Goal: Information Seeking & Learning: Find specific fact

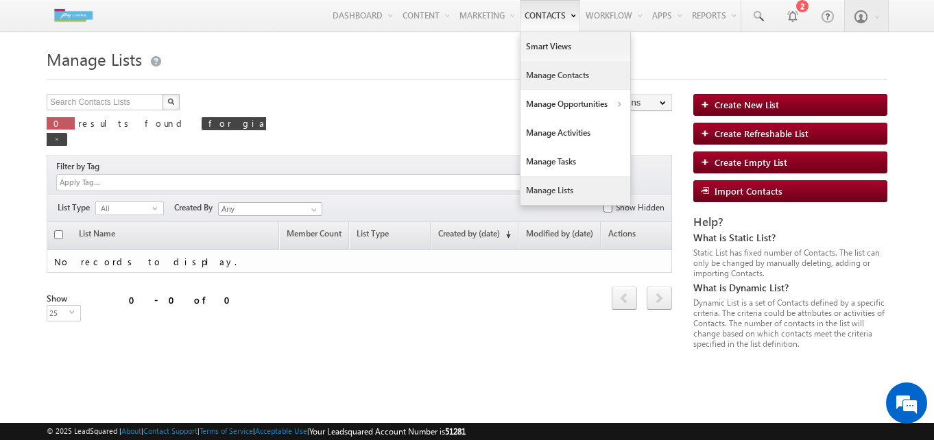
click at [540, 75] on link "Manage Contacts" at bounding box center [576, 75] width 110 height 29
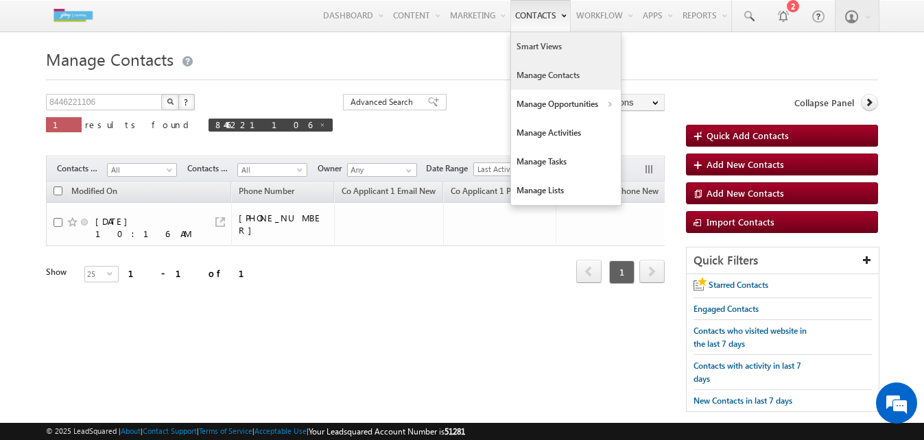
click at [547, 47] on link "Smart Views" at bounding box center [566, 46] width 110 height 29
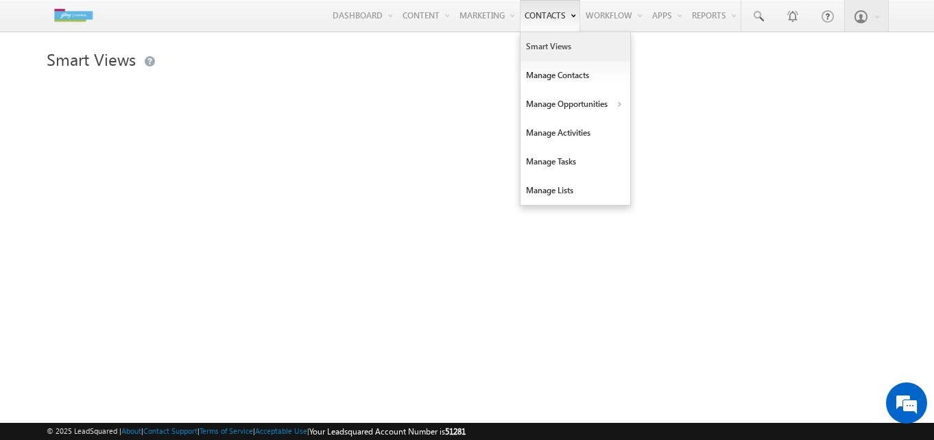
click at [546, 20] on link "Contacts" at bounding box center [550, 16] width 60 height 32
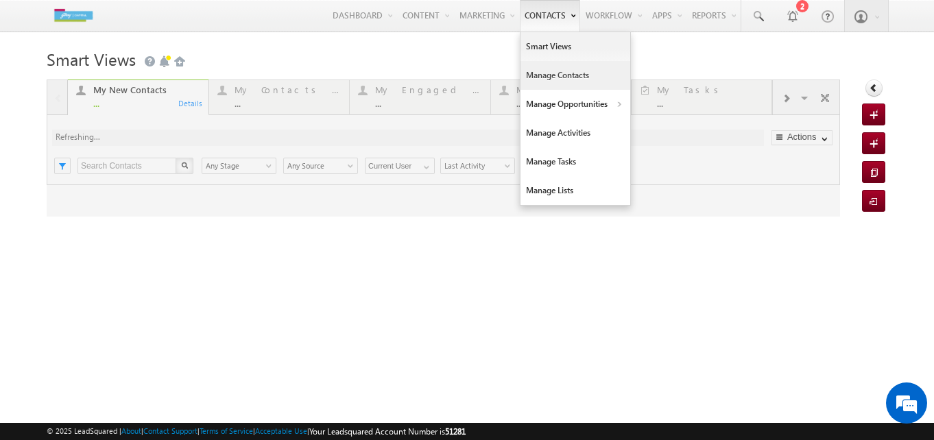
click at [539, 69] on link "Manage Contacts" at bounding box center [576, 75] width 110 height 29
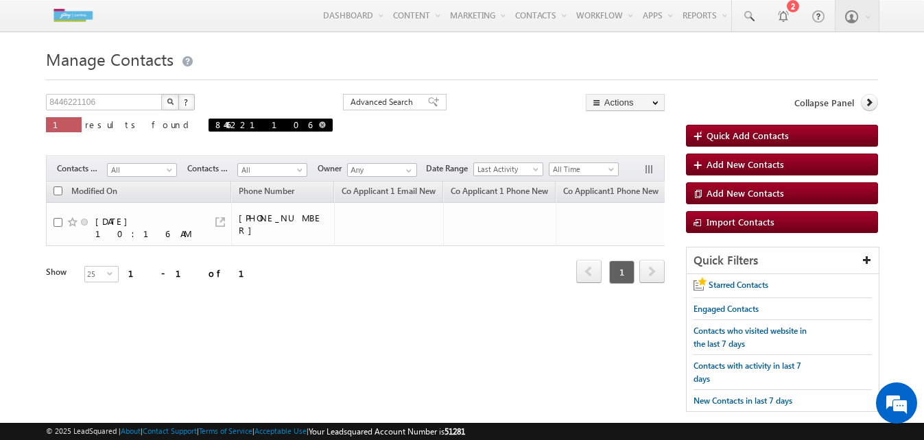
click at [319, 126] on span at bounding box center [322, 124] width 7 height 7
type input "Search Contacts"
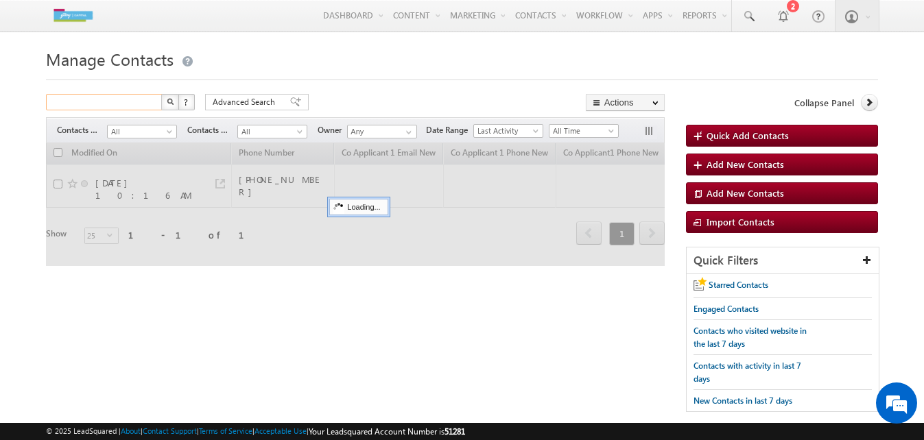
click at [119, 104] on input "text" at bounding box center [104, 102] width 117 height 16
paste input "9977889977"
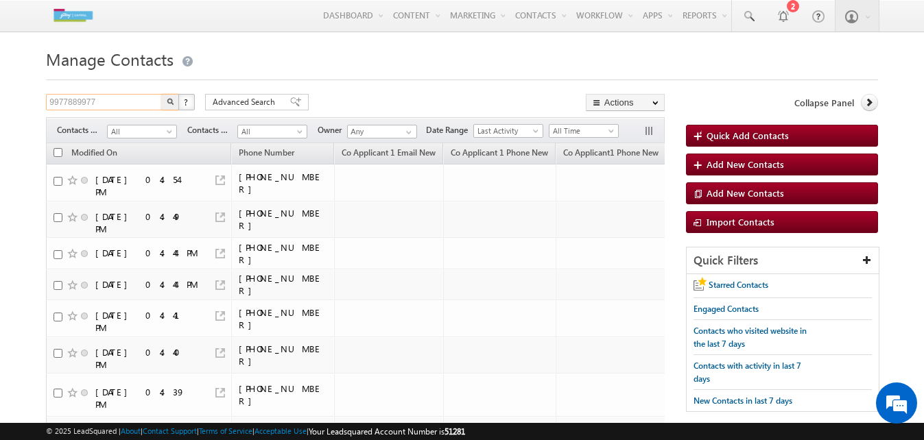
type input "9977889977"
click at [167, 104] on img "button" at bounding box center [170, 101] width 7 height 7
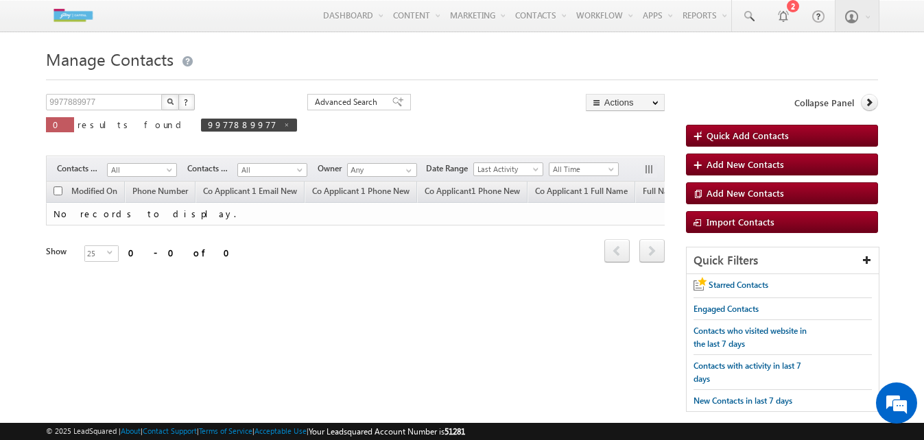
click at [174, 104] on img "button" at bounding box center [170, 101] width 7 height 7
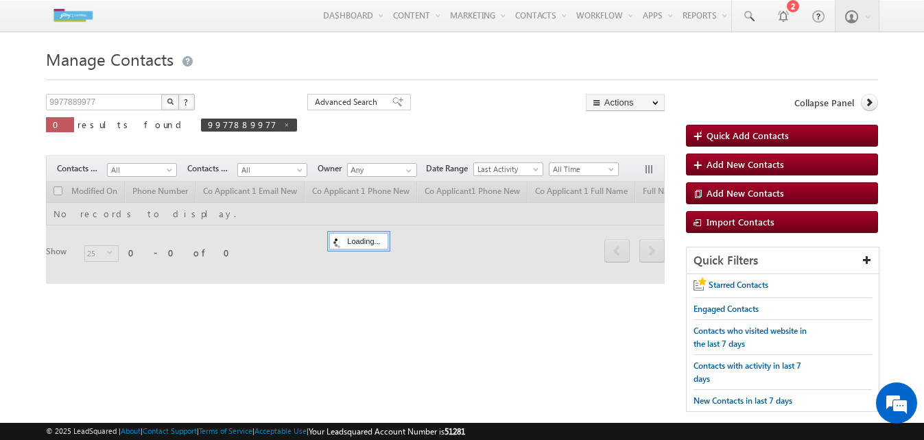
click at [174, 104] on img "button" at bounding box center [170, 101] width 7 height 7
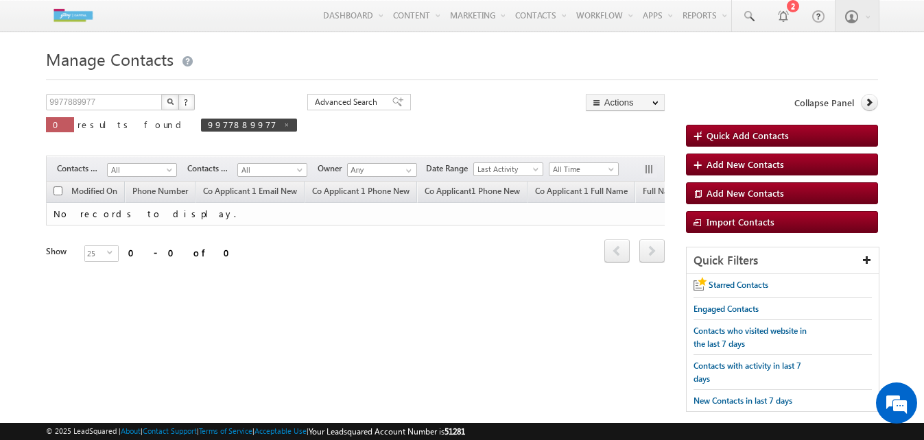
click at [174, 104] on img "button" at bounding box center [170, 101] width 7 height 7
drag, startPoint x: 149, startPoint y: 105, endPoint x: 0, endPoint y: 97, distance: 149.1
click at [0, 95] on html "Menu ConneqtQ Akshay conne qtq.a kshay @ext. godre jcapi tal.c om j Capit" at bounding box center [462, 230] width 924 height 460
paste input "6677889988"
type input "6677889988"
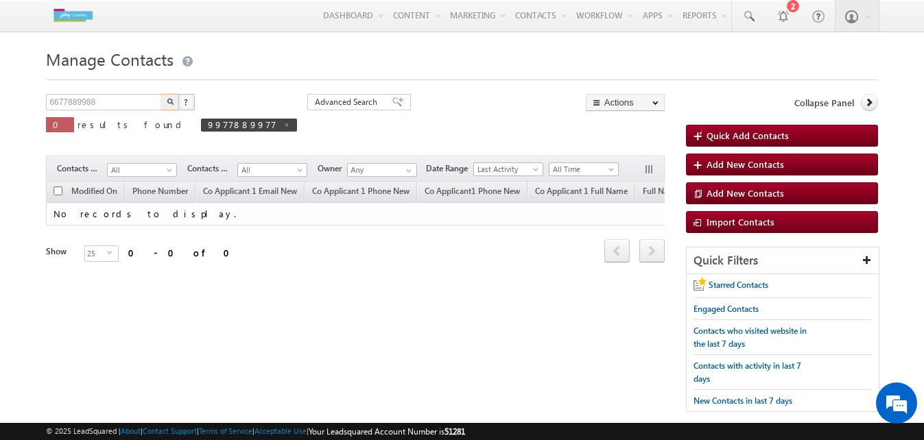
click at [173, 99] on img "button" at bounding box center [170, 101] width 7 height 7
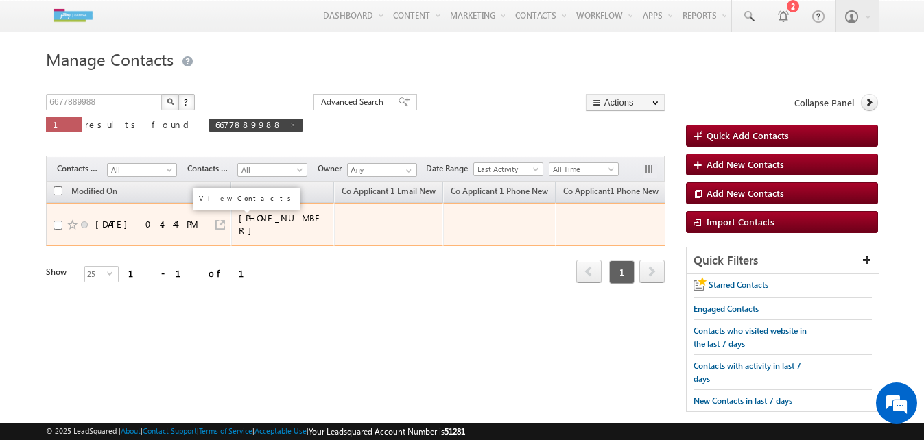
click at [222, 220] on link at bounding box center [220, 225] width 10 height 10
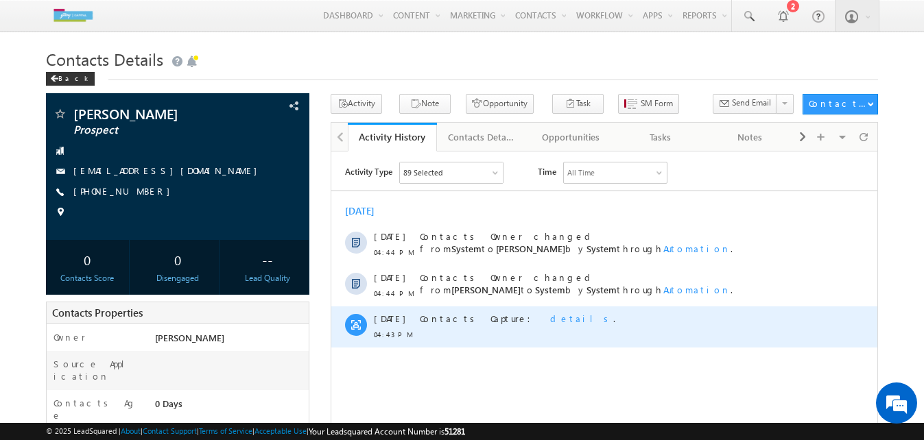
click at [550, 318] on span "details" at bounding box center [581, 318] width 63 height 12
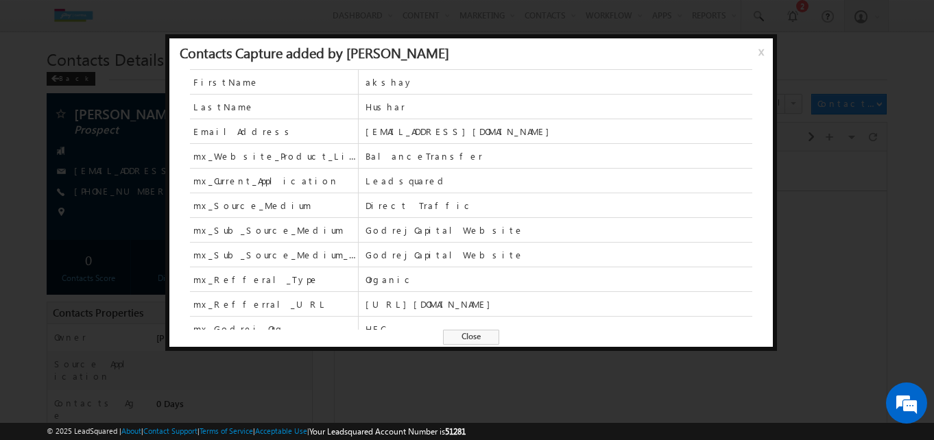
scroll to position [35, 0]
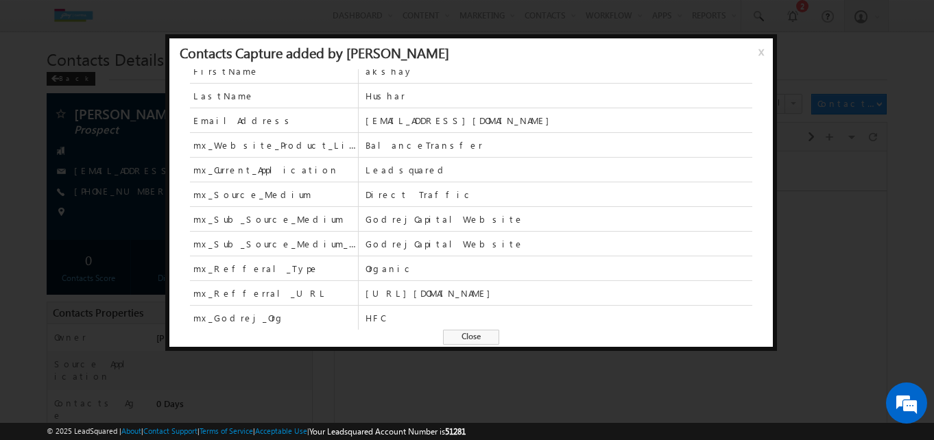
click at [755, 50] on div "Contacts Capture added by Soumith Reddy x" at bounding box center [471, 53] width 604 height 31
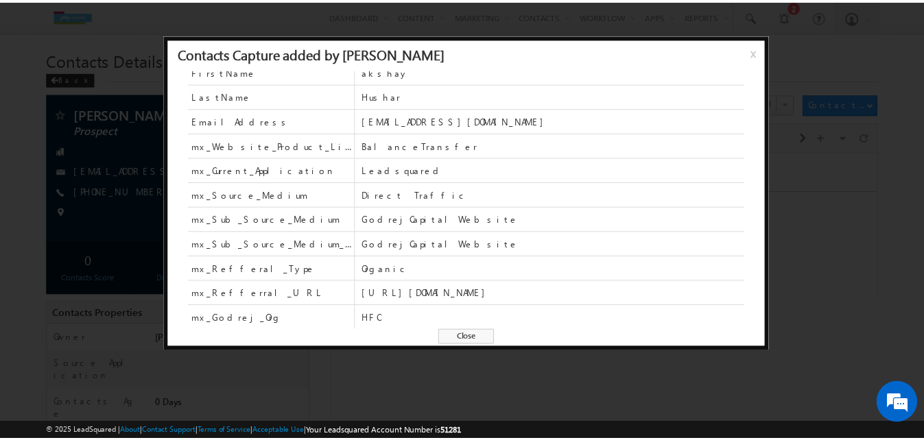
scroll to position [0, 0]
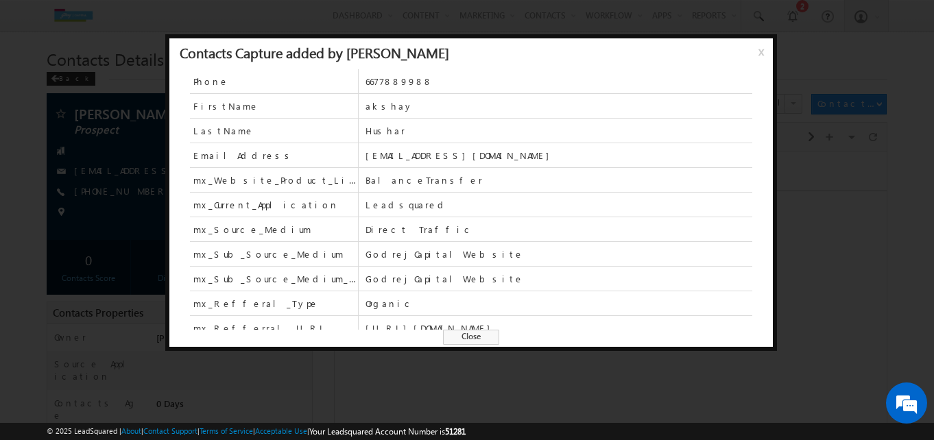
click at [762, 52] on span "x" at bounding box center [764, 57] width 11 height 25
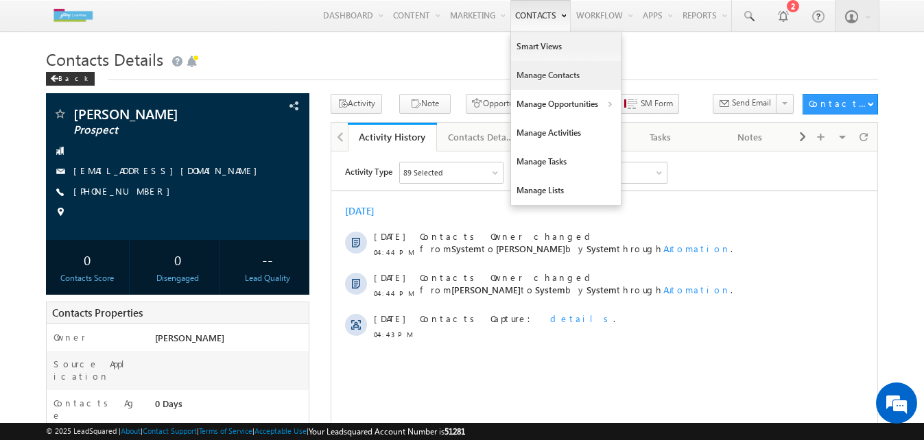
click at [517, 68] on link "Manage Contacts" at bounding box center [566, 75] width 110 height 29
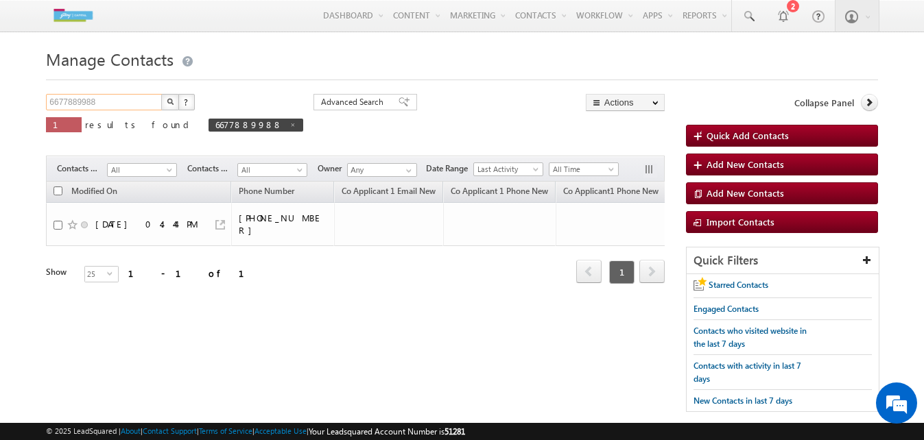
click at [147, 109] on input "6677889988" at bounding box center [104, 102] width 117 height 16
drag, startPoint x: 147, startPoint y: 109, endPoint x: 0, endPoint y: 99, distance: 147.1
click at [0, 99] on html "Menu ConneqtQ Akshay conne qtq.a kshay @ext. godre jcapi tal.c om j Capit" at bounding box center [462, 230] width 924 height 460
paste input "8866778877"
type input "8866778877"
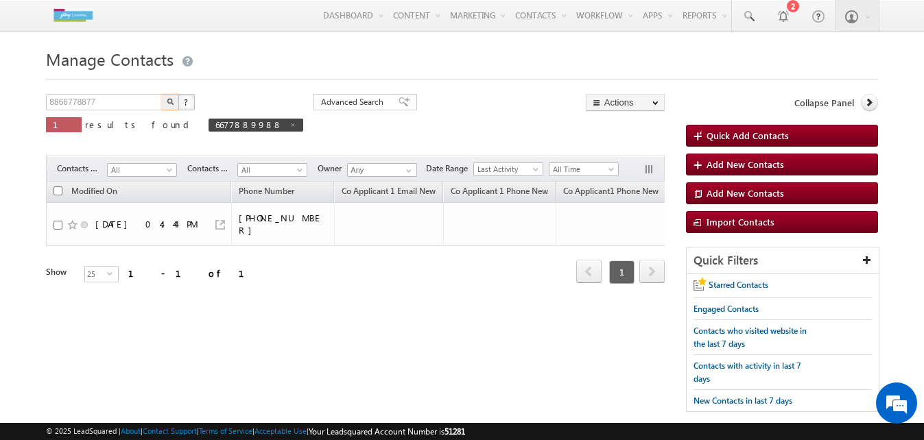
click at [175, 101] on button "button" at bounding box center [170, 102] width 18 height 16
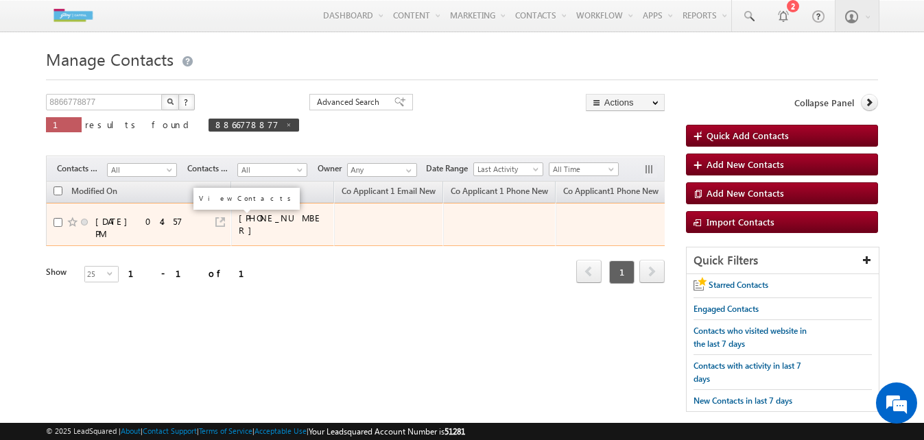
click at [220, 218] on link at bounding box center [220, 222] width 10 height 10
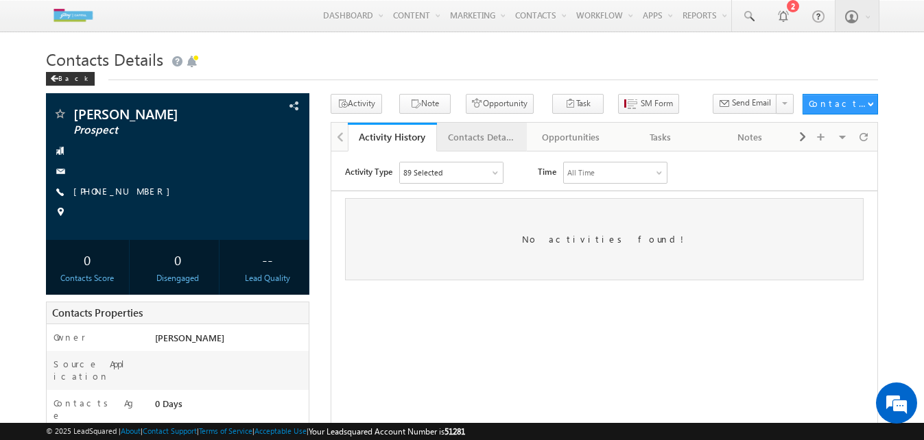
click at [485, 137] on div "Contacts Details" at bounding box center [481, 137] width 67 height 16
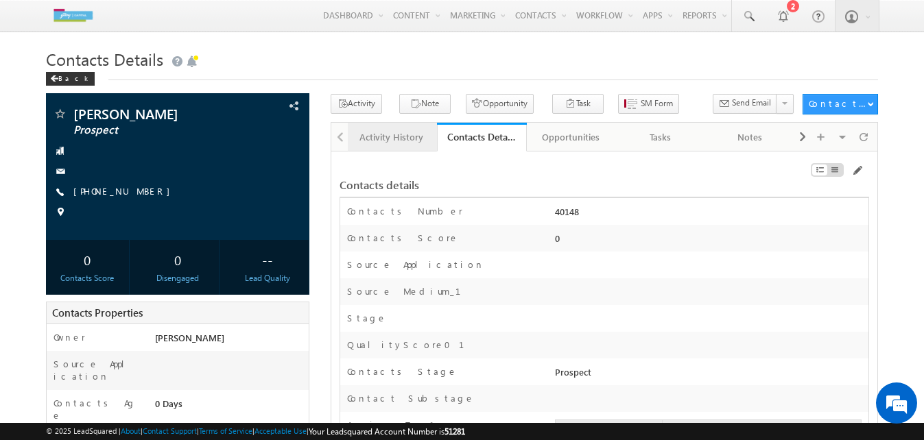
click at [410, 134] on div "Activity History" at bounding box center [392, 137] width 67 height 16
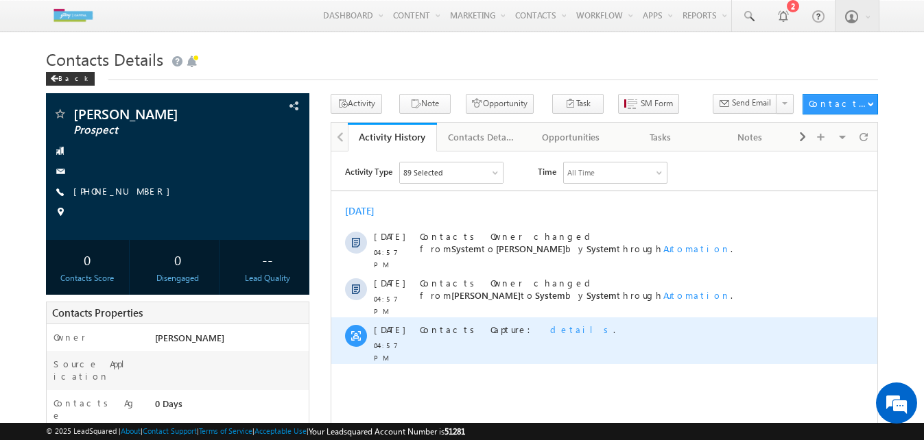
click at [550, 323] on span "details" at bounding box center [581, 329] width 63 height 12
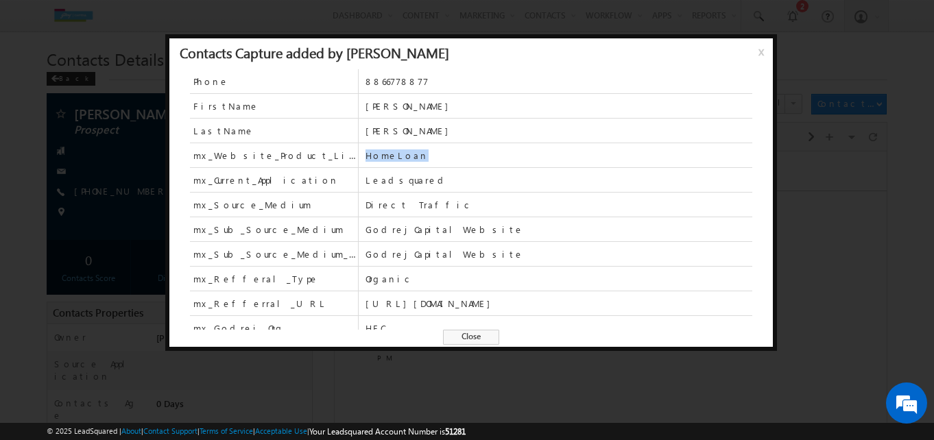
drag, startPoint x: 452, startPoint y: 155, endPoint x: 346, endPoint y: 158, distance: 106.4
click at [346, 158] on div "mx_Website_Product_List HomeLoan" at bounding box center [471, 155] width 563 height 25
drag, startPoint x: 712, startPoint y: 307, endPoint x: 353, endPoint y: 309, distance: 359.5
click at [353, 309] on div "mx_Refferral_URL [URL][DOMAIN_NAME]" at bounding box center [471, 304] width 563 height 25
click at [764, 53] on span "x" at bounding box center [764, 57] width 11 height 25
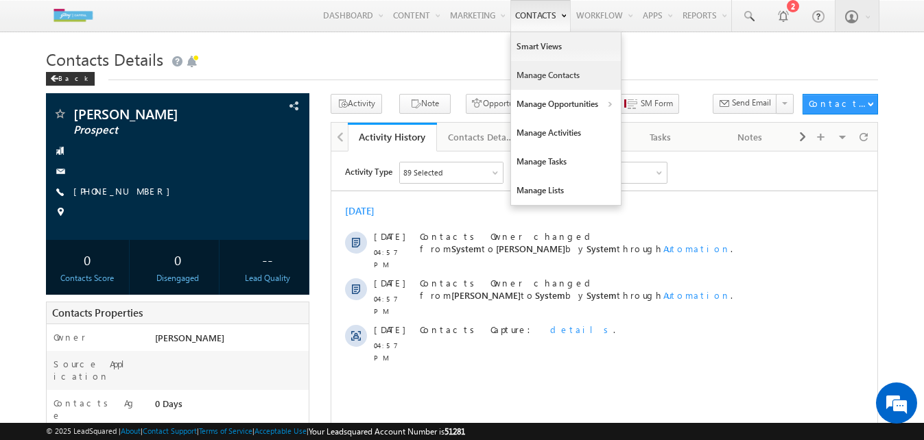
click at [540, 65] on link "Manage Contacts" at bounding box center [566, 75] width 110 height 29
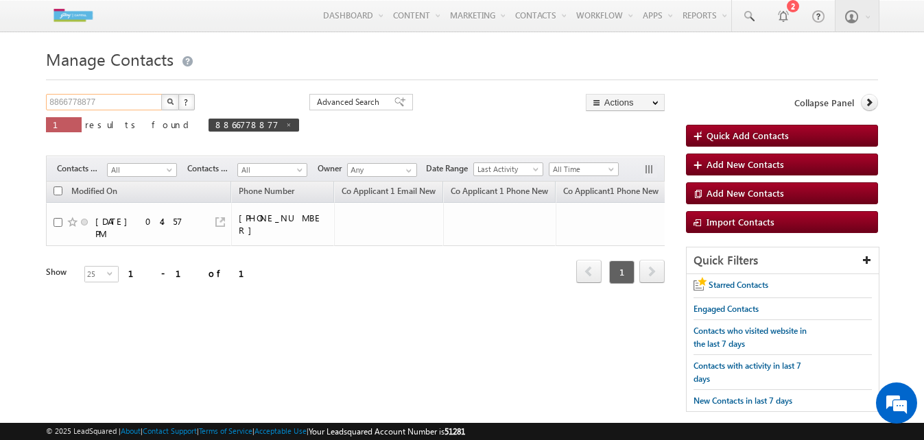
click at [129, 105] on input "8866778877" at bounding box center [104, 102] width 117 height 16
drag, startPoint x: 129, startPoint y: 105, endPoint x: 0, endPoint y: 104, distance: 129.0
click at [0, 102] on html "Menu ConneqtQ Akshay conne qtq.a kshay @ext. godre jcapi tal.c om j Capit" at bounding box center [462, 230] width 924 height 460
paste input "7869667079"
type input "7869667079"
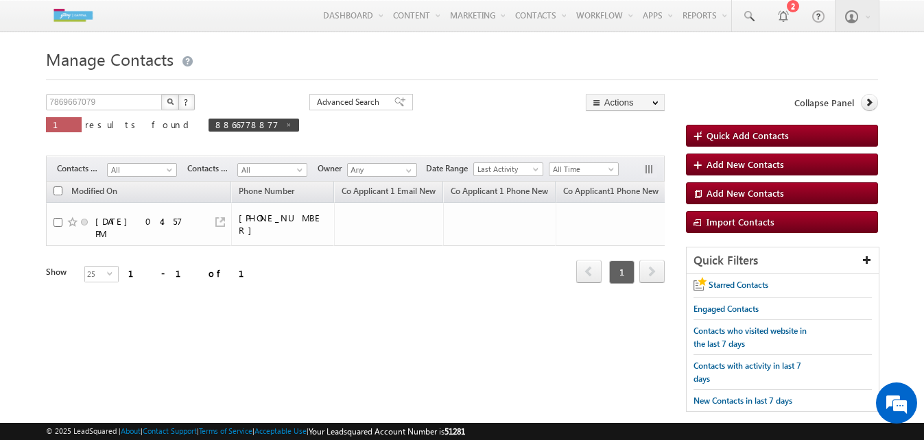
click at [172, 105] on img "button" at bounding box center [170, 101] width 7 height 7
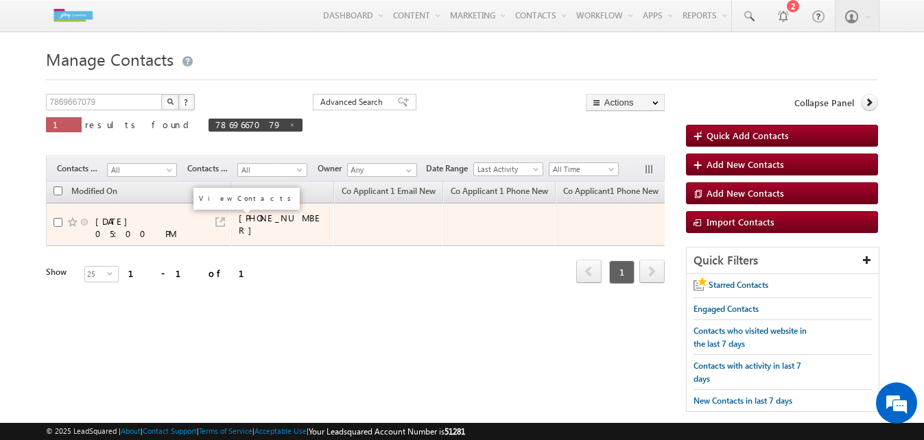
click at [220, 219] on link at bounding box center [220, 222] width 10 height 10
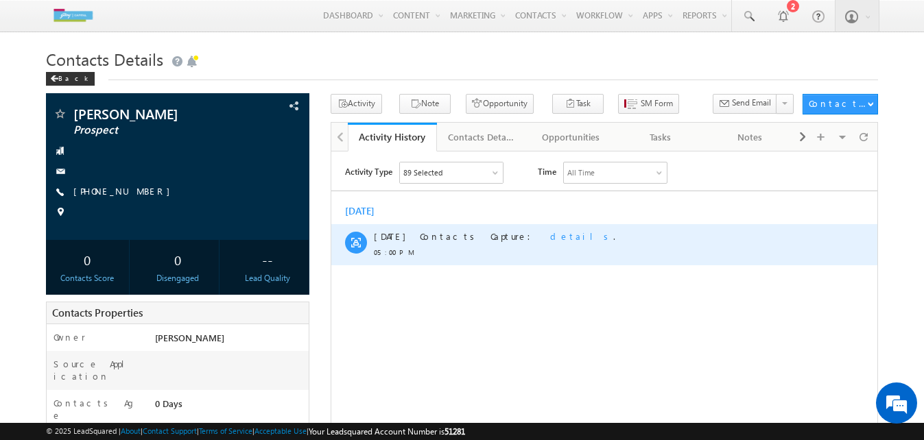
click at [550, 240] on span "details" at bounding box center [581, 236] width 63 height 12
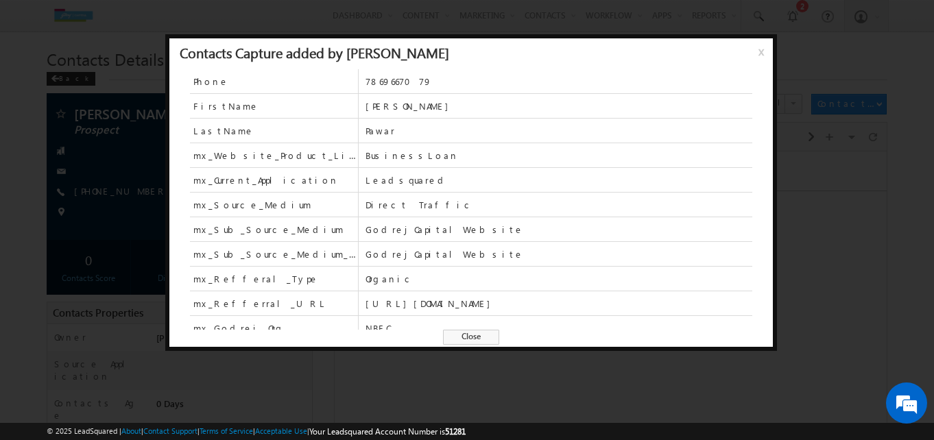
click at [754, 53] on div "Contacts Capture added by Soumith Reddy x" at bounding box center [471, 53] width 604 height 31
click at [762, 50] on span "x" at bounding box center [764, 57] width 11 height 25
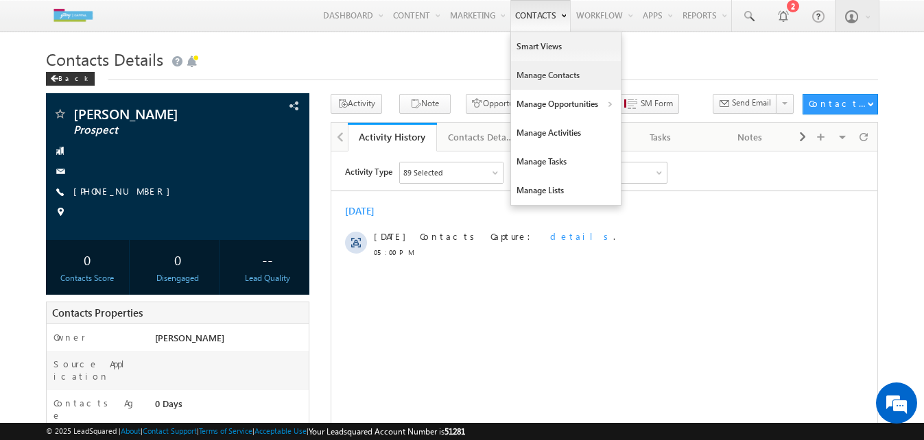
click at [541, 76] on link "Manage Contacts" at bounding box center [566, 75] width 110 height 29
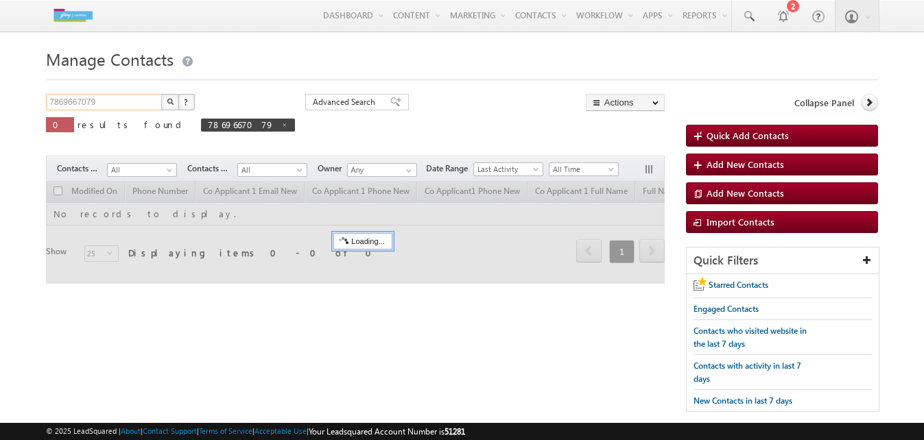
click at [139, 102] on input "7869667079" at bounding box center [104, 102] width 117 height 16
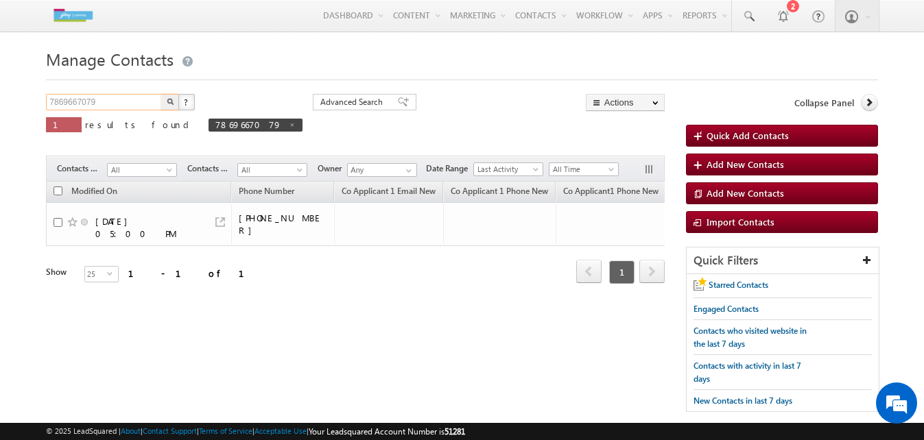
drag, startPoint x: 139, startPoint y: 102, endPoint x: 0, endPoint y: 101, distance: 139.3
click at [0, 101] on html "Menu ConneqtQ Akshay conne qtq.a kshay @ext. godre jcapi tal.c om j Capit" at bounding box center [462, 230] width 924 height 460
paste input "98759865"
click at [172, 102] on img "button" at bounding box center [170, 101] width 7 height 7
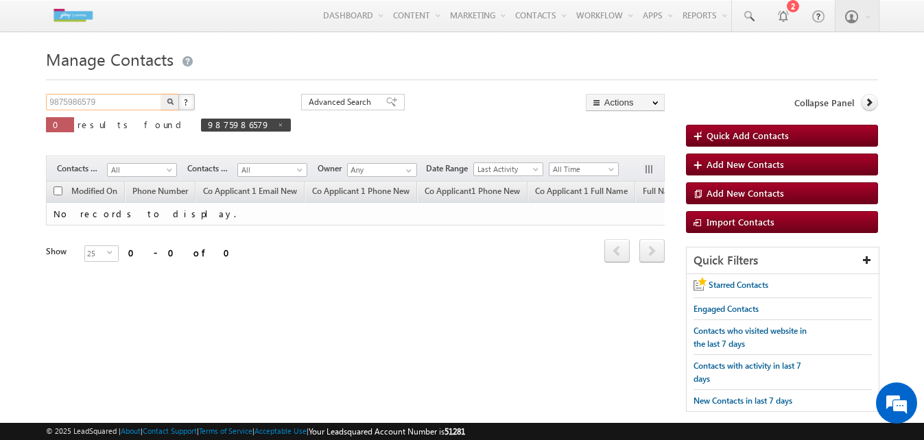
click at [143, 106] on input "9875986579" at bounding box center [104, 102] width 117 height 16
click at [167, 103] on img "button" at bounding box center [170, 101] width 7 height 7
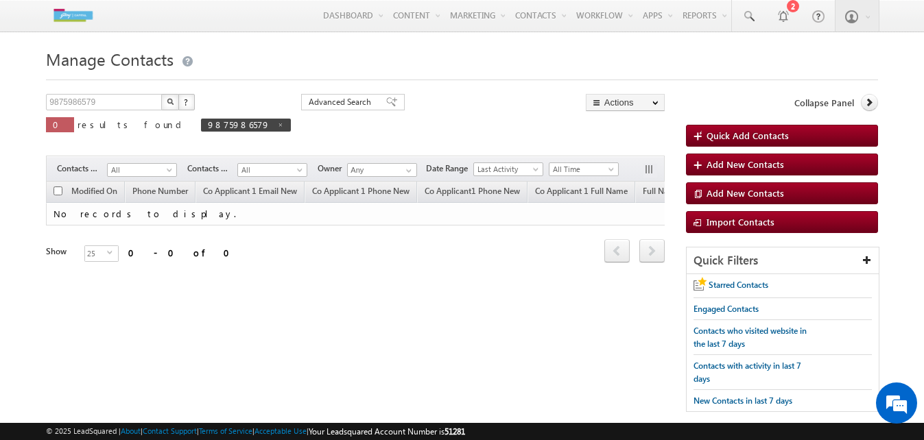
click at [167, 103] on img "button" at bounding box center [170, 101] width 7 height 7
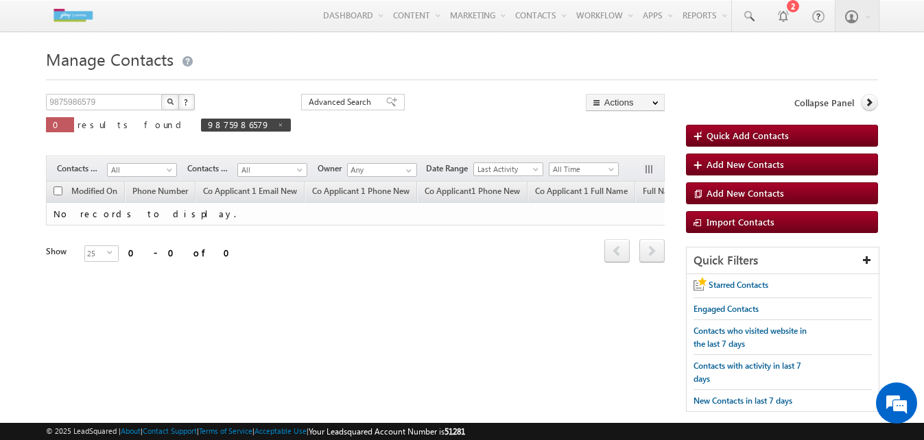
click at [167, 103] on img "button" at bounding box center [170, 101] width 7 height 7
click at [175, 99] on button "button" at bounding box center [170, 102] width 18 height 16
click at [174, 100] on img "button" at bounding box center [170, 101] width 7 height 7
click at [277, 127] on span at bounding box center [280, 124] width 7 height 7
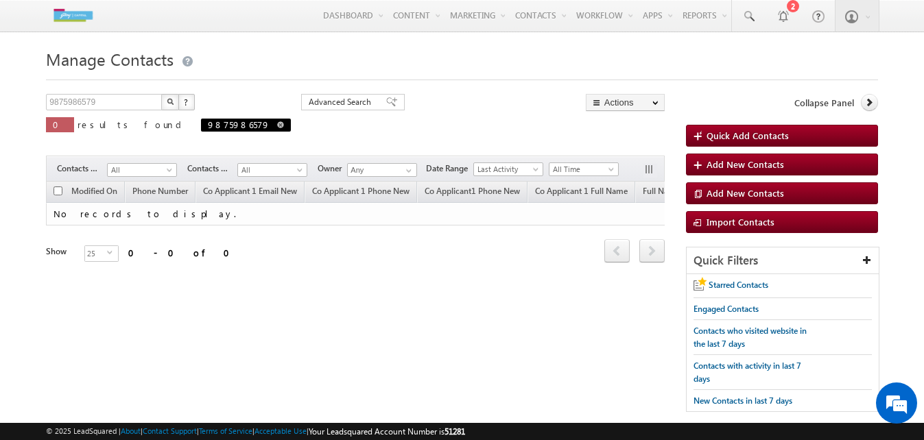
type input "Search Contacts"
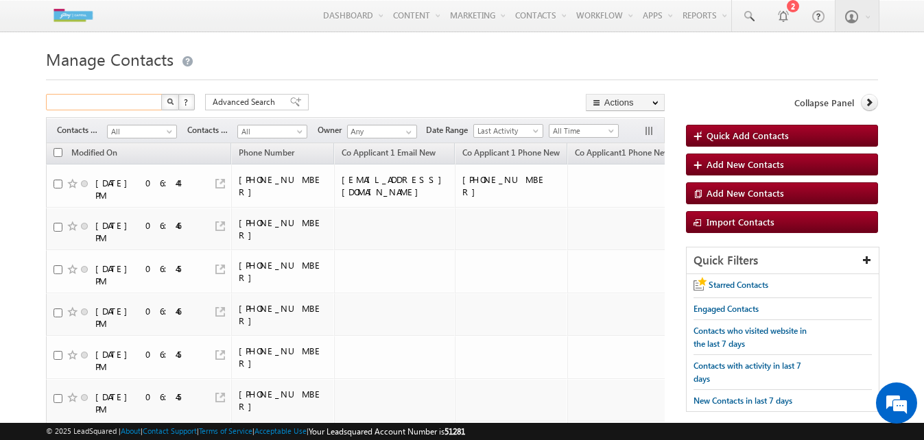
click at [145, 107] on input "text" at bounding box center [104, 102] width 117 height 16
paste input "9875986579"
type input "9875986579"
click at [174, 102] on button "button" at bounding box center [170, 102] width 18 height 16
